Goal: Task Accomplishment & Management: Manage account settings

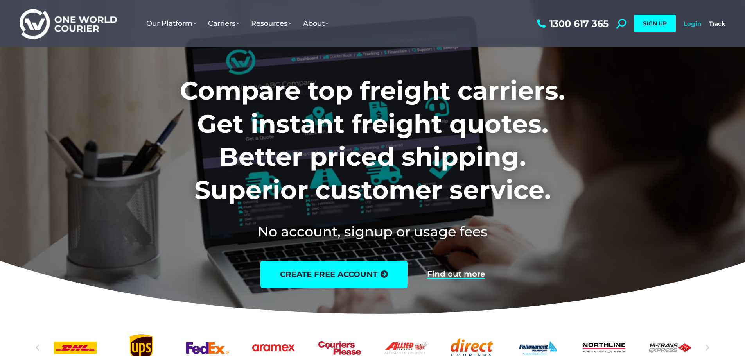
click at [694, 24] on link "Login" at bounding box center [692, 23] width 18 height 7
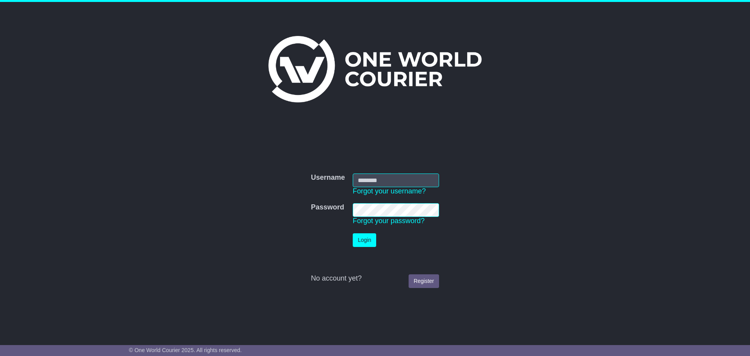
type input "**********"
click at [364, 240] on button "Login" at bounding box center [364, 240] width 23 height 14
